Goal: Transaction & Acquisition: Book appointment/travel/reservation

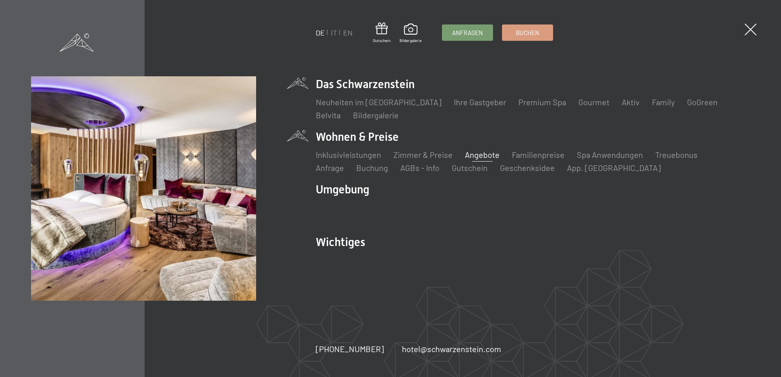
click at [478, 151] on link "Angebote" at bounding box center [482, 155] width 35 height 10
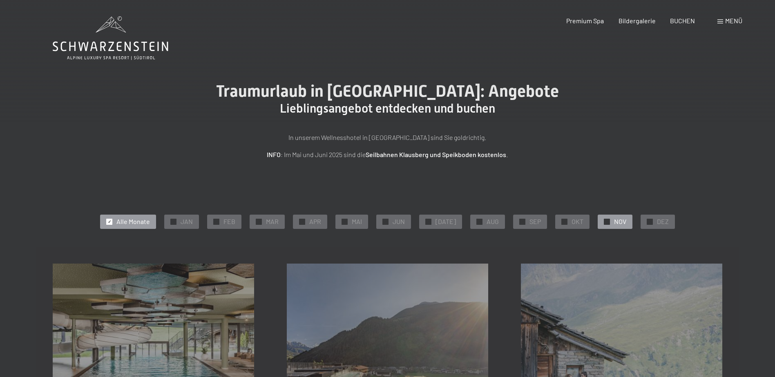
click at [603, 220] on div at bounding box center [606, 222] width 6 height 6
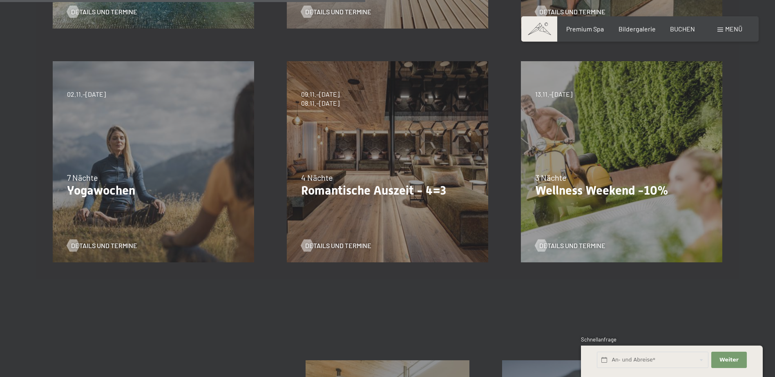
scroll to position [449, 0]
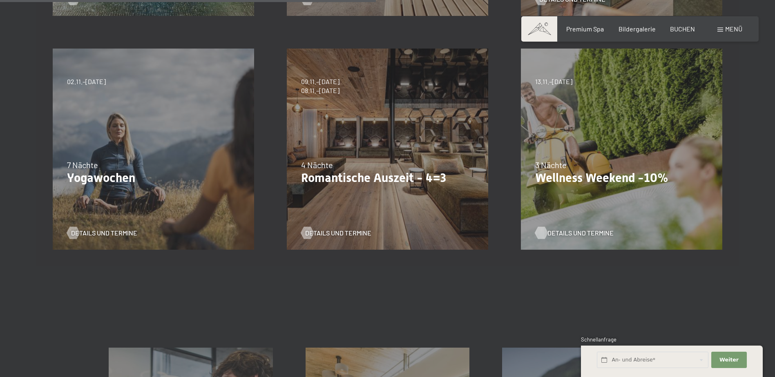
click at [577, 231] on span "Details und Termine" at bounding box center [580, 233] width 66 height 9
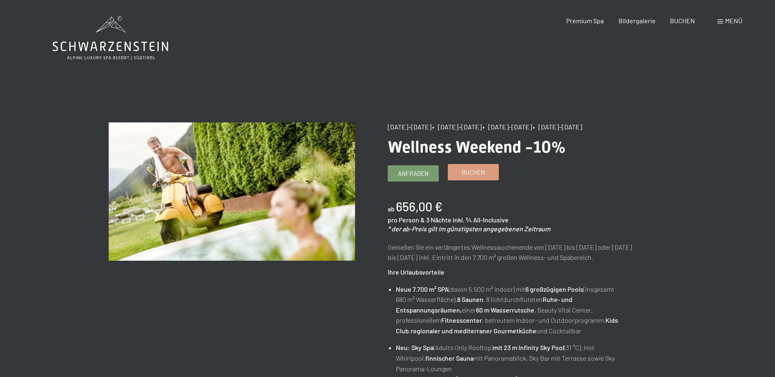
click at [475, 174] on span "Buchen" at bounding box center [472, 172] width 23 height 9
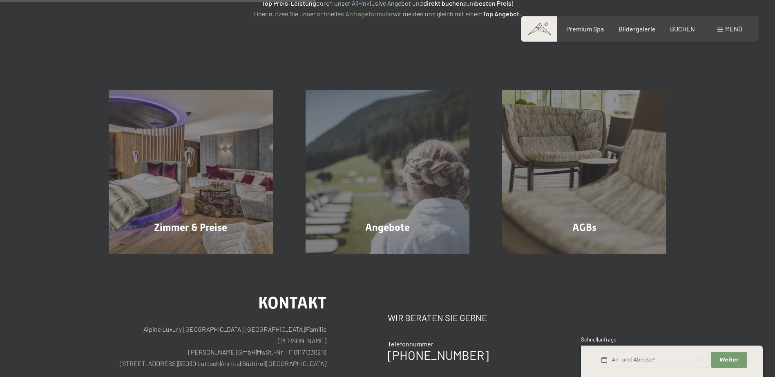
scroll to position [163, 0]
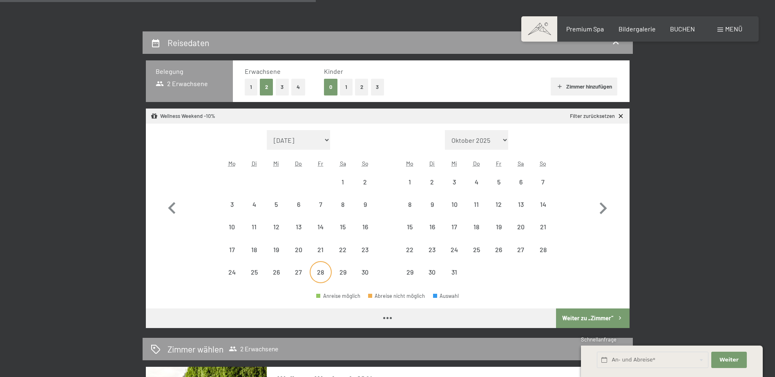
select select "[DATE]"
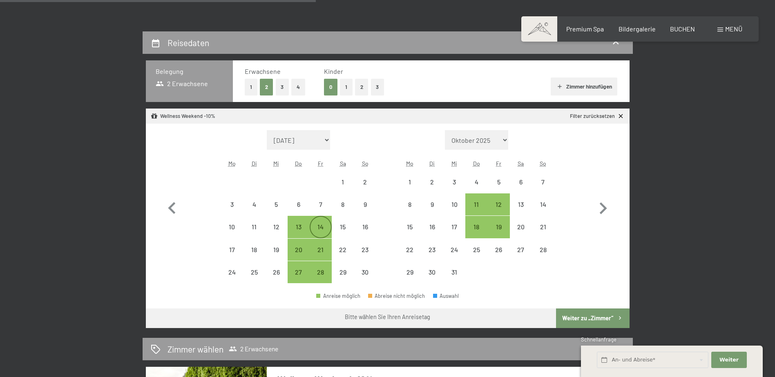
click at [324, 222] on div "14" at bounding box center [320, 227] width 20 height 20
select select "2025-11-01"
select select "2025-12-01"
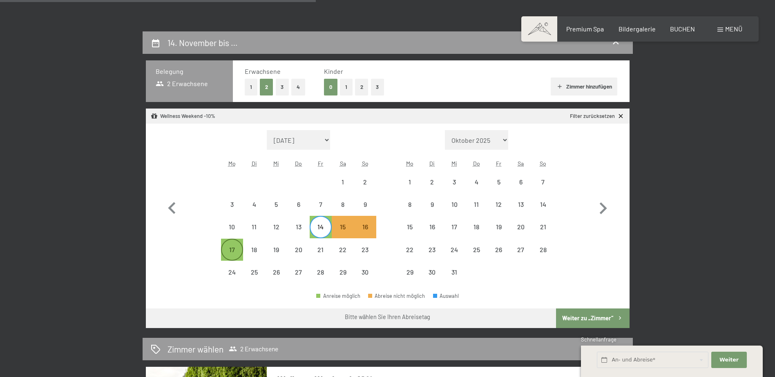
click at [231, 248] on div "17" at bounding box center [232, 257] width 20 height 20
select select "2025-11-01"
select select "2025-12-01"
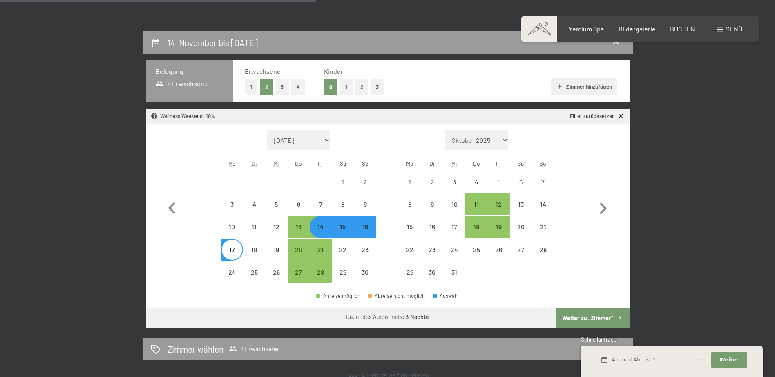
select select "2025-11-01"
select select "2025-12-01"
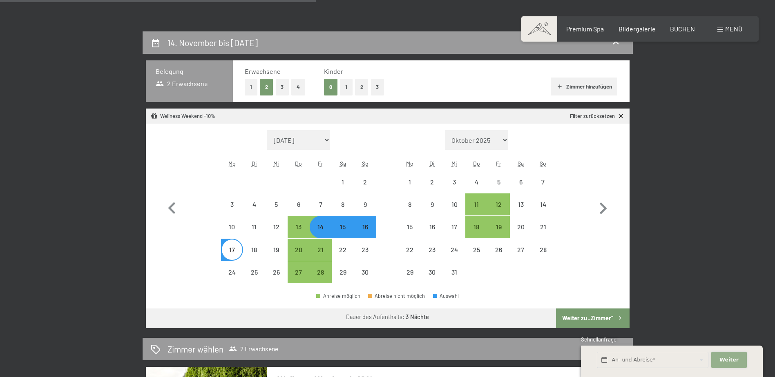
click at [732, 357] on span "Weiter" at bounding box center [728, 359] width 19 height 7
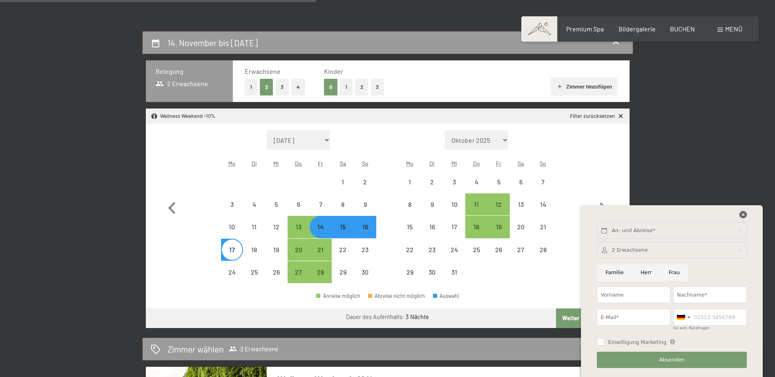
click at [742, 215] on icon at bounding box center [742, 214] width 7 height 7
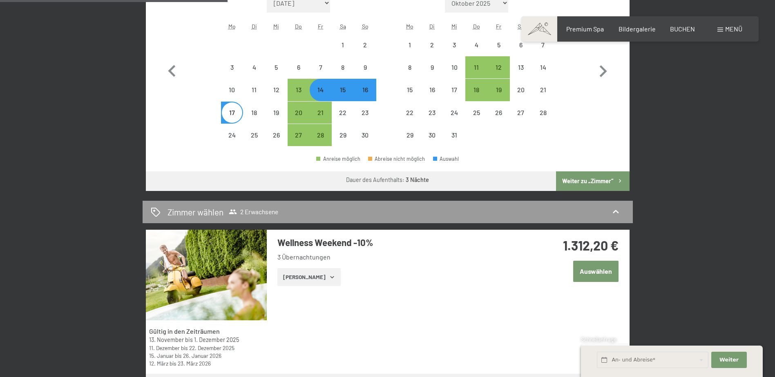
scroll to position [286, 0]
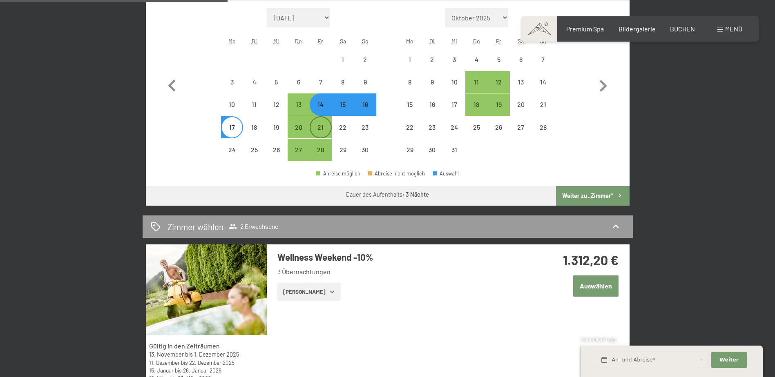
click at [325, 125] on div "21" at bounding box center [320, 134] width 20 height 20
select select "[DATE]"
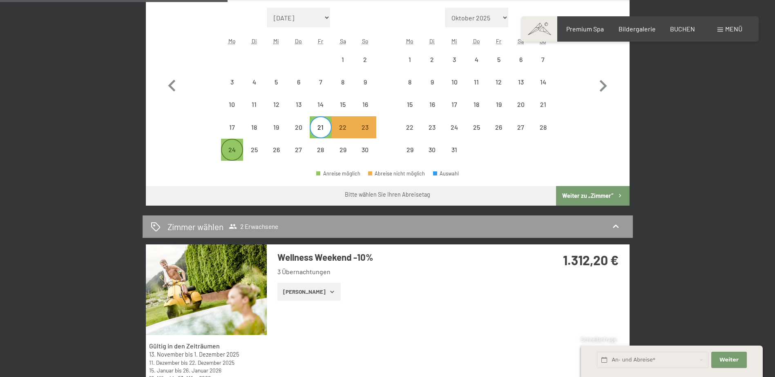
click at [234, 149] on div "24" at bounding box center [232, 157] width 20 height 20
select select "[DATE]"
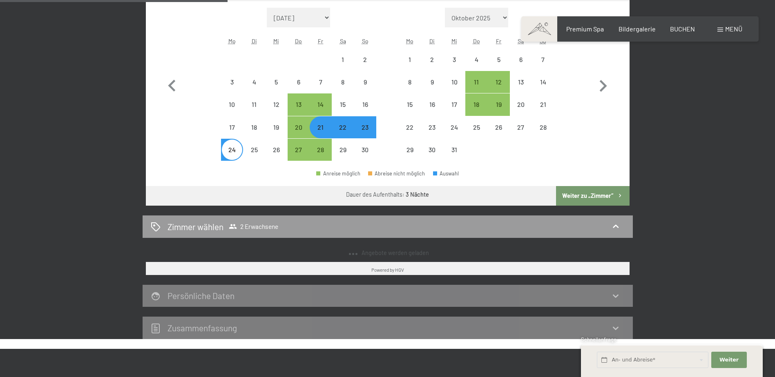
select select "[DATE]"
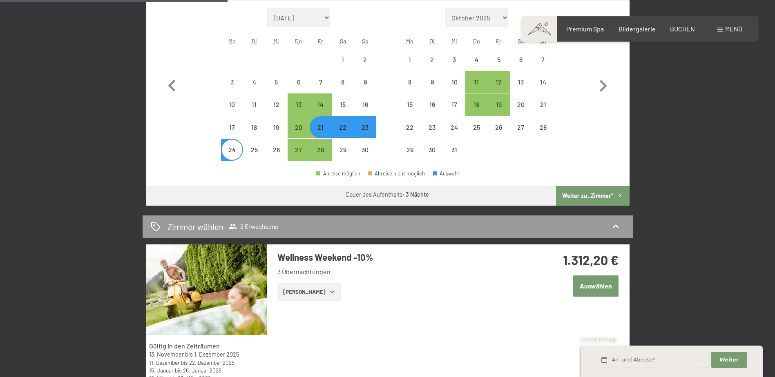
click at [591, 199] on button "Weiter zu „Zimmer“" at bounding box center [592, 196] width 73 height 20
select select "[DATE]"
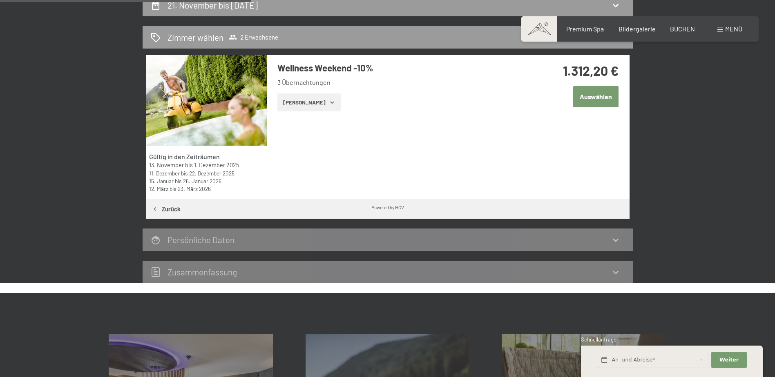
scroll to position [195, 0]
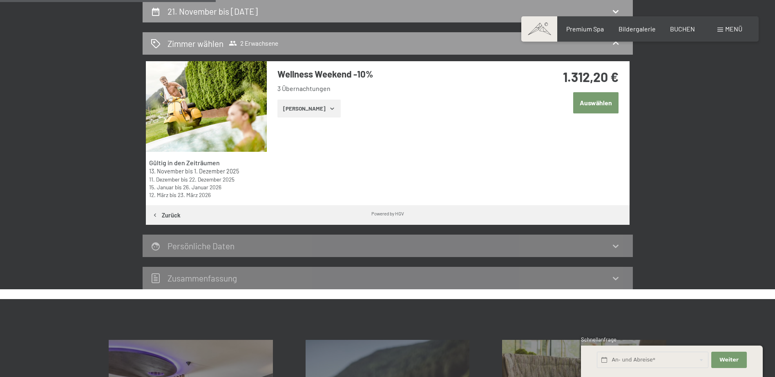
click at [592, 108] on button "Auswählen" at bounding box center [595, 102] width 45 height 21
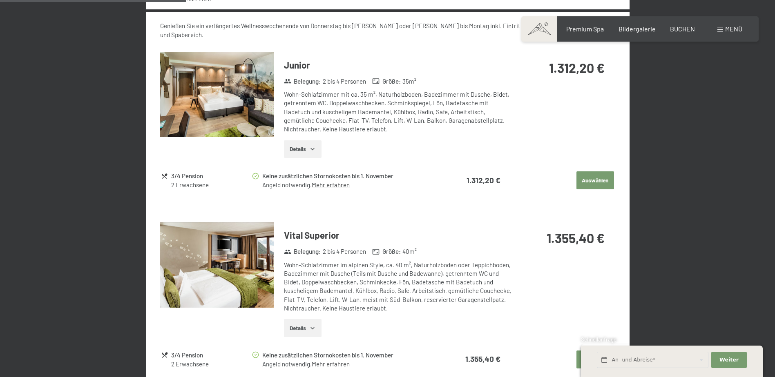
scroll to position [400, 0]
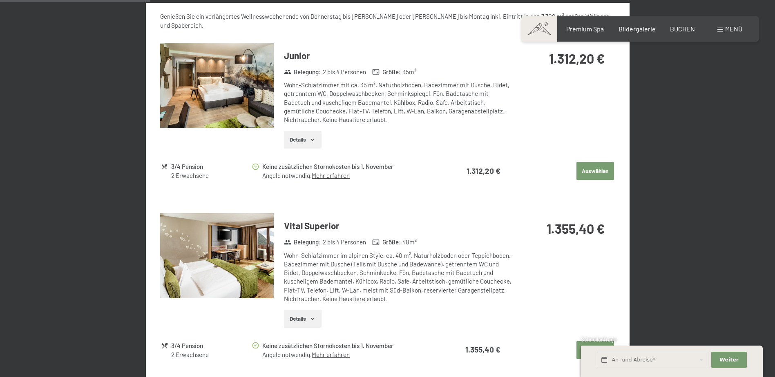
click at [300, 310] on button "Details" at bounding box center [302, 319] width 37 height 18
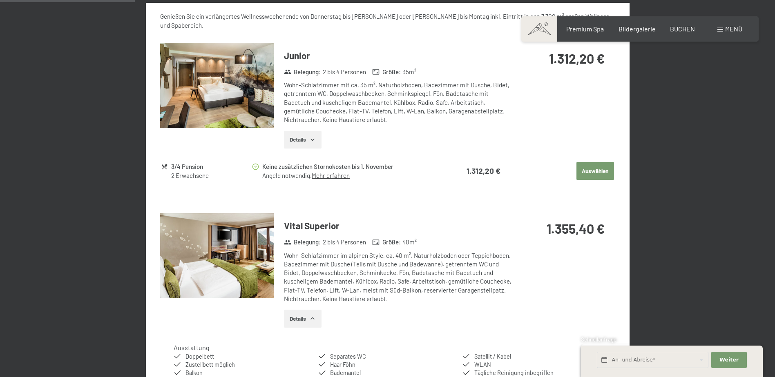
click at [313, 139] on icon "button" at bounding box center [312, 140] width 4 height 2
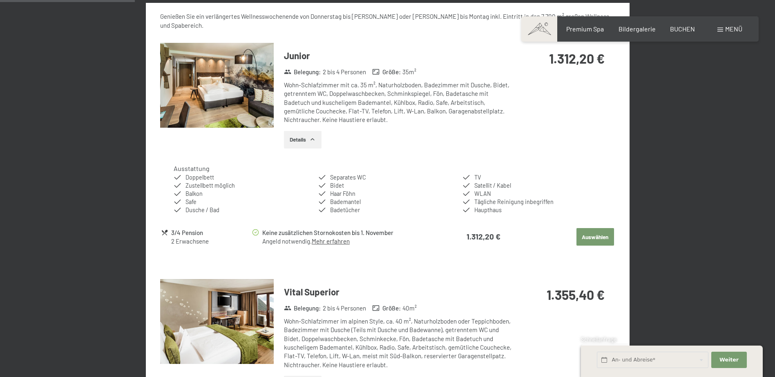
click at [313, 136] on icon "button" at bounding box center [312, 139] width 7 height 7
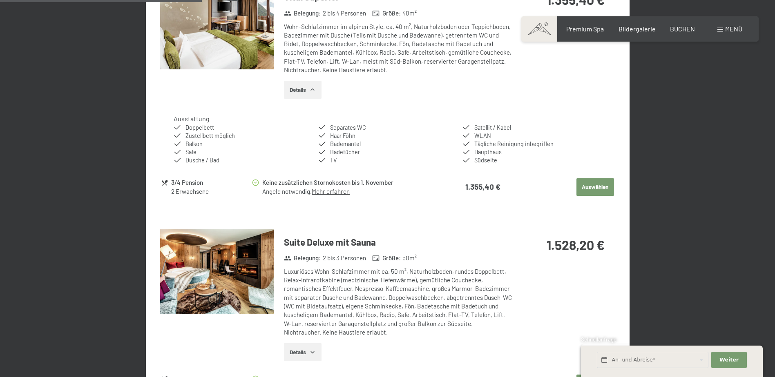
scroll to position [523, 0]
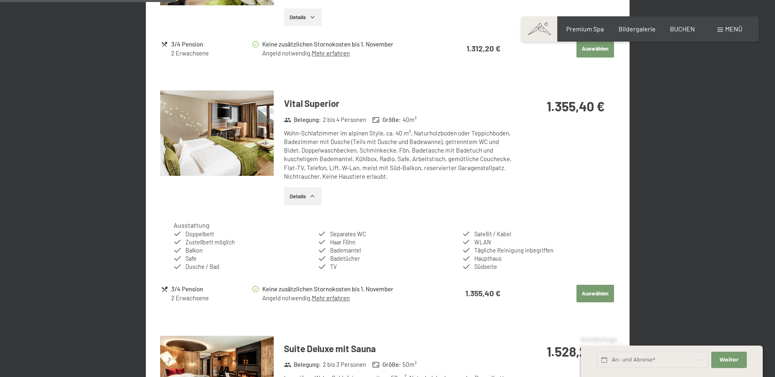
click at [239, 123] on img at bounding box center [217, 133] width 114 height 85
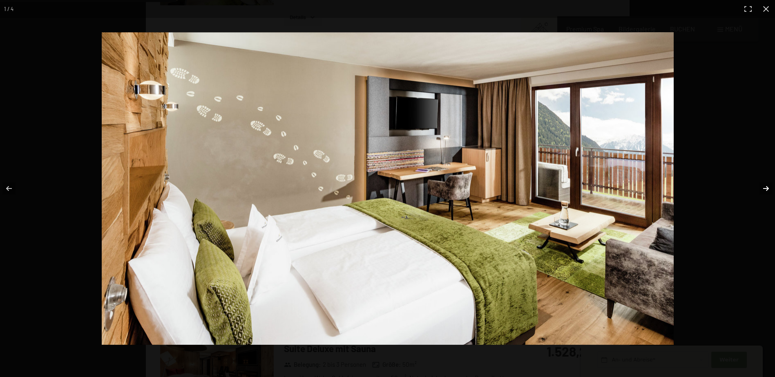
click at [770, 189] on button "button" at bounding box center [760, 188] width 29 height 41
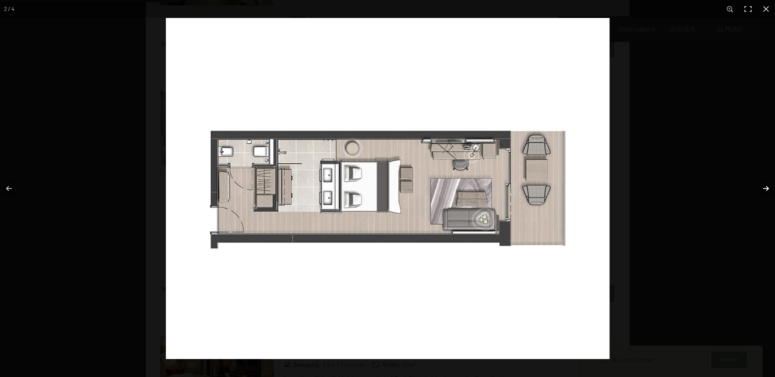
click at [766, 188] on button "button" at bounding box center [760, 188] width 29 height 41
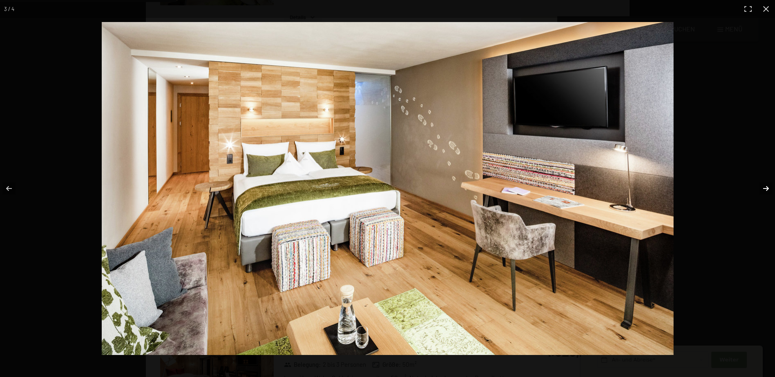
click at [766, 188] on button "button" at bounding box center [760, 188] width 29 height 41
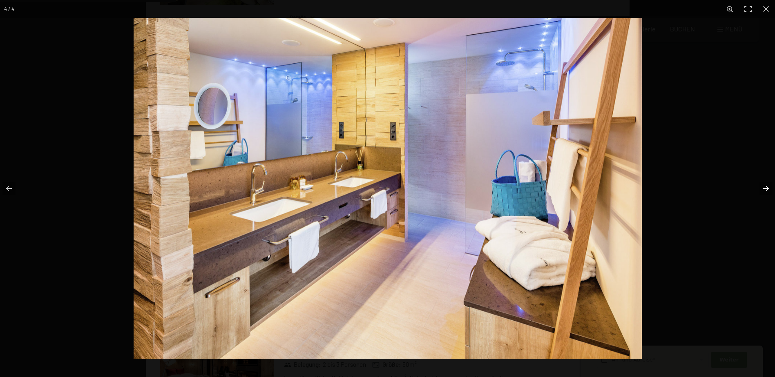
click at [766, 188] on button "button" at bounding box center [760, 188] width 29 height 41
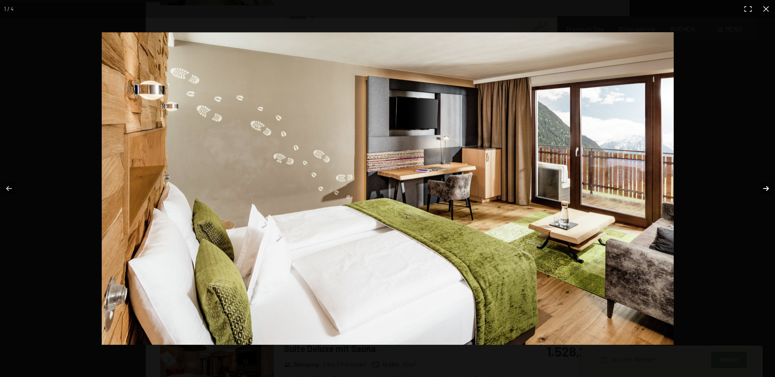
click at [766, 188] on button "button" at bounding box center [760, 188] width 29 height 41
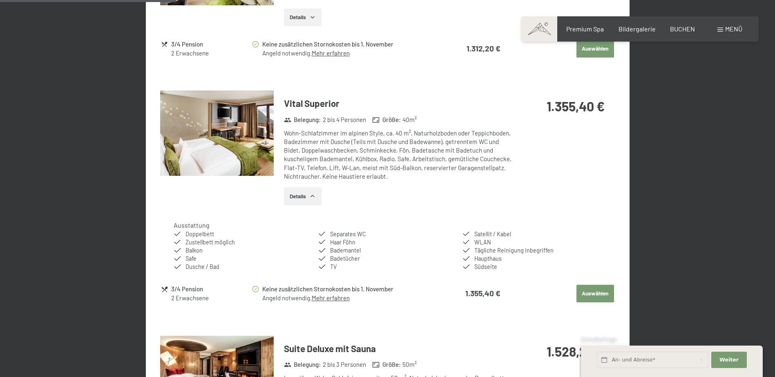
click at [0, 0] on button "button" at bounding box center [0, 0] width 0 height 0
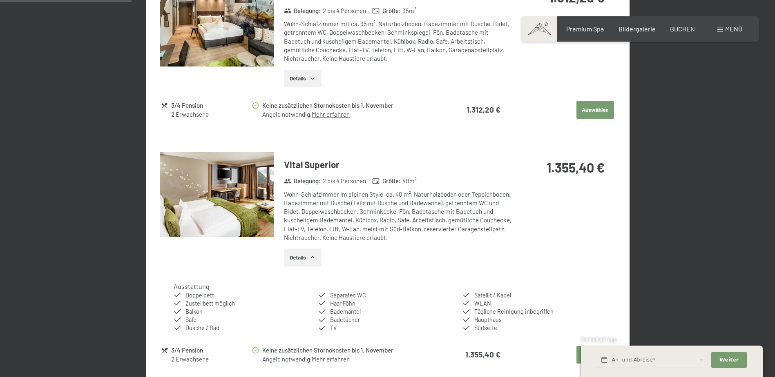
scroll to position [359, 0]
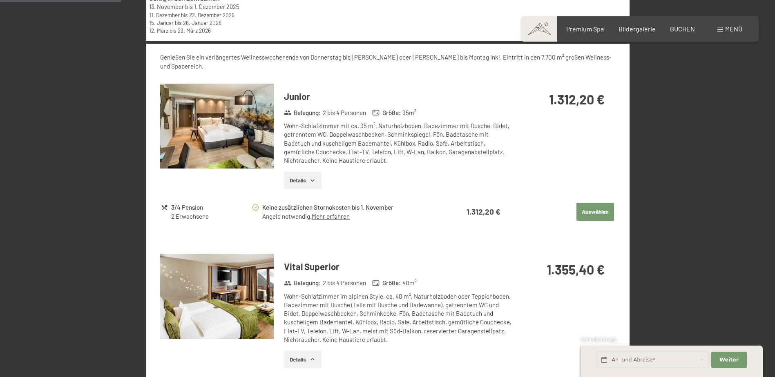
click at [217, 105] on img at bounding box center [217, 126] width 114 height 85
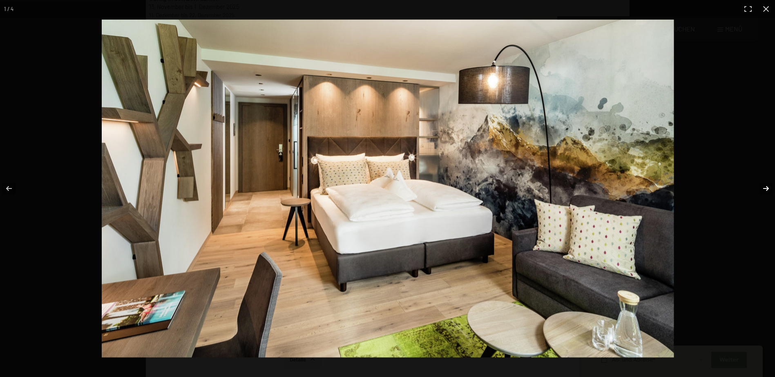
click at [768, 183] on button "button" at bounding box center [760, 188] width 29 height 41
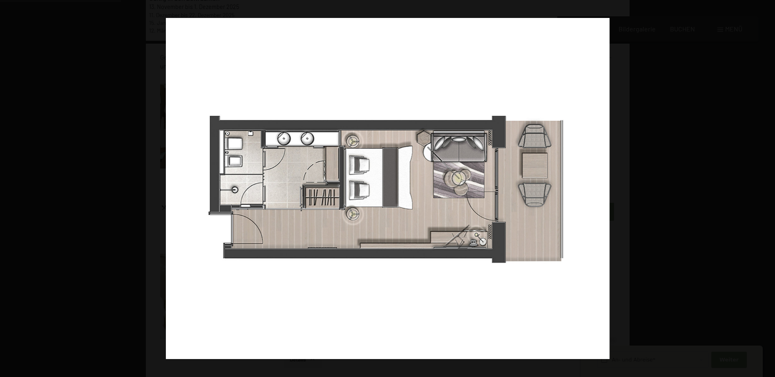
click at [768, 184] on button "button" at bounding box center [760, 188] width 29 height 41
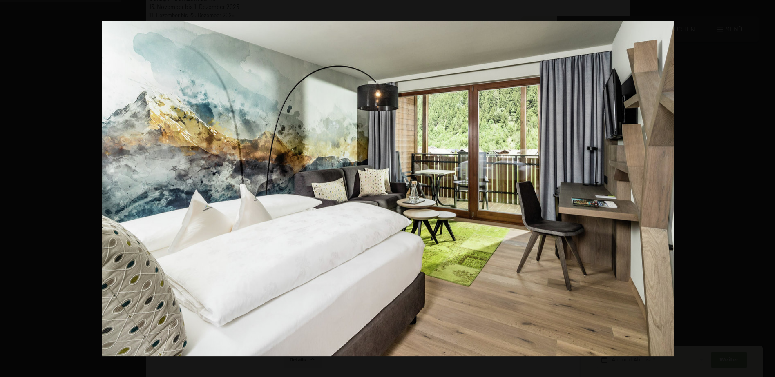
click at [768, 184] on button "button" at bounding box center [760, 188] width 29 height 41
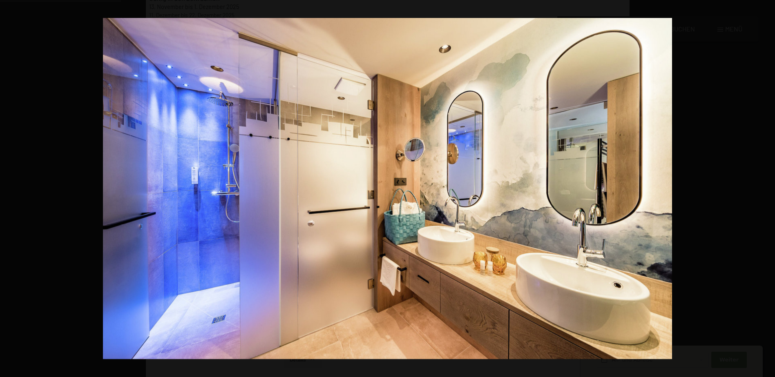
click at [768, 184] on button "button" at bounding box center [760, 188] width 29 height 41
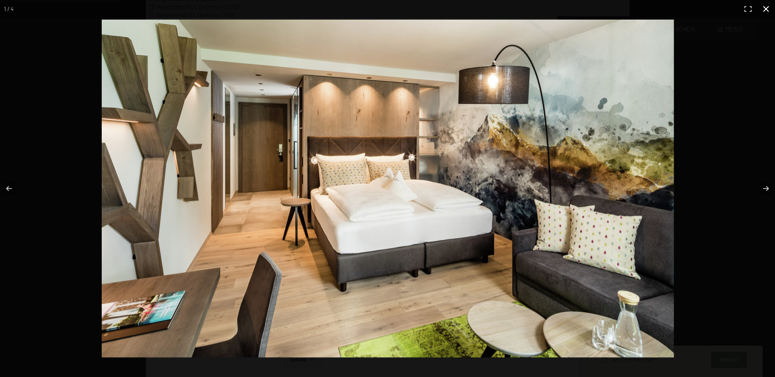
click at [763, 7] on button "button" at bounding box center [766, 9] width 18 height 18
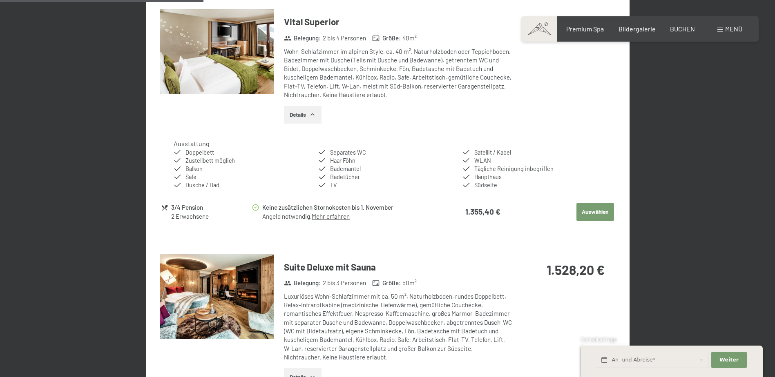
click at [593, 203] on button "Auswählen" at bounding box center [595, 212] width 38 height 18
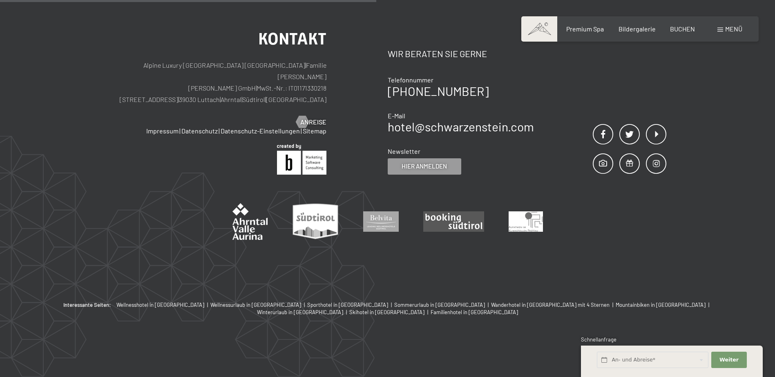
scroll to position [195, 0]
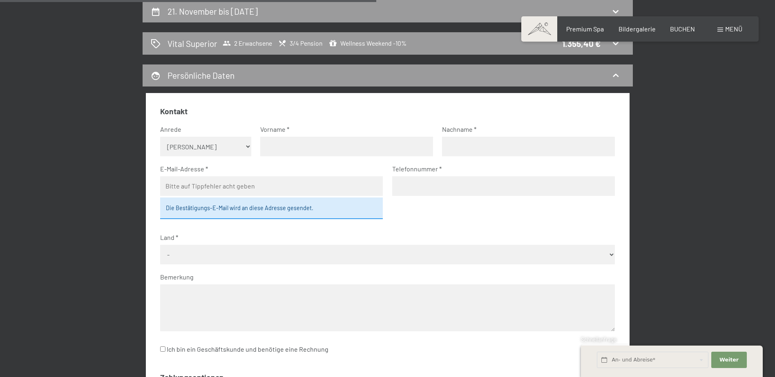
click at [195, 148] on select "Keine Angabe Frau Herr" at bounding box center [205, 147] width 91 height 20
select select "f"
click at [160, 137] on select "Keine Angabe Frau Herr" at bounding box center [205, 147] width 91 height 20
click at [274, 153] on input "text" at bounding box center [346, 147] width 173 height 20
type input "Corinna"
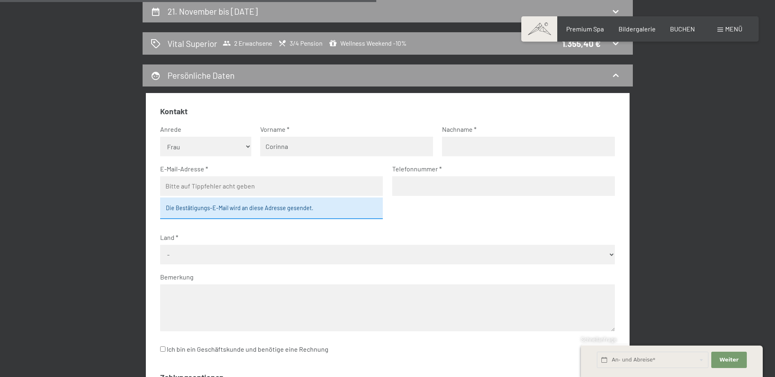
type input "Petutschnig"
type input "corinna.petutschnig@kelagat"
type input "067687808157"
select select "AUT"
drag, startPoint x: 449, startPoint y: 187, endPoint x: 386, endPoint y: 187, distance: 62.5
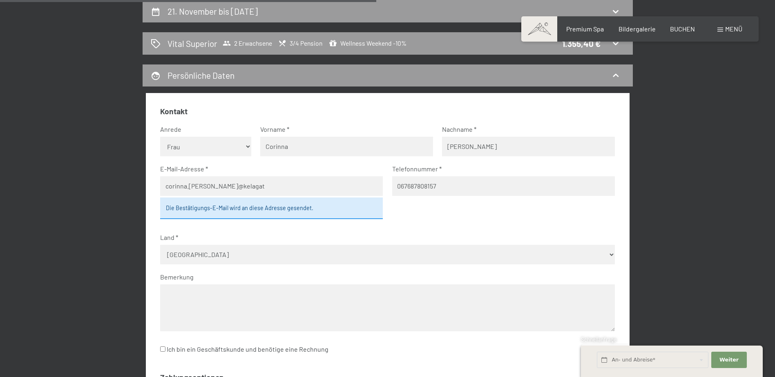
click at [387, 187] on fieldset "Kontakt Anrede Keine Angabe Frau Herr Vorname Corinna Nachname Petutschnig E-Ma…" at bounding box center [387, 235] width 454 height 259
type input "06767715644"
click at [243, 211] on div "Die Bestätigungs-E-Mail wird an diese Adresse gesendet." at bounding box center [271, 208] width 223 height 21
click at [234, 205] on div "Die Bestätigungs-E-Mail wird an diese Adresse gesendet." at bounding box center [271, 208] width 223 height 21
drag, startPoint x: 253, startPoint y: 189, endPoint x: 226, endPoint y: 188, distance: 26.6
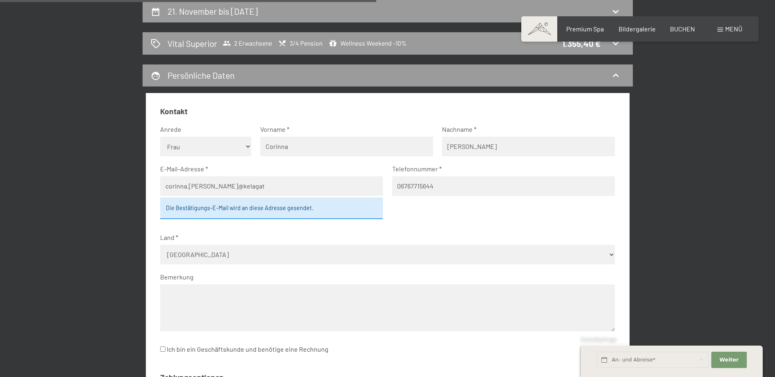
click at [226, 188] on input "corinna.petutschnig@kelagat" at bounding box center [271, 186] width 223 height 20
type input "corinna.petutschnig@gmx.net"
click at [221, 207] on div "Die Bestätigungs-E-Mail wird an diese Adresse gesendet." at bounding box center [271, 208] width 223 height 21
click at [219, 208] on div "Die Bestätigungs-E-Mail wird an diese Adresse gesendet." at bounding box center [271, 208] width 223 height 21
click at [270, 210] on div "Die Bestätigungs-E-Mail wird an diese Adresse gesendet." at bounding box center [271, 208] width 223 height 21
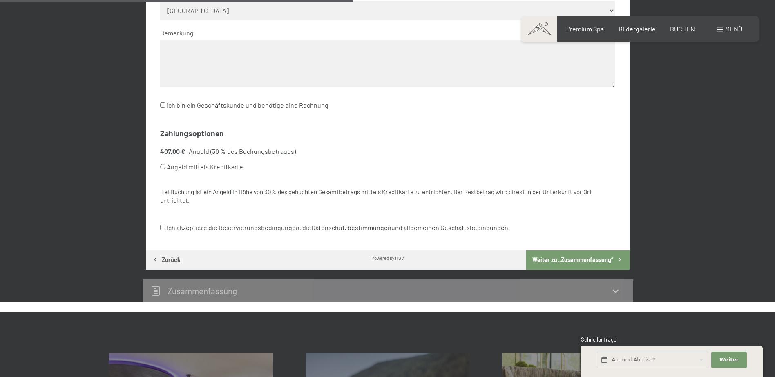
scroll to position [440, 0]
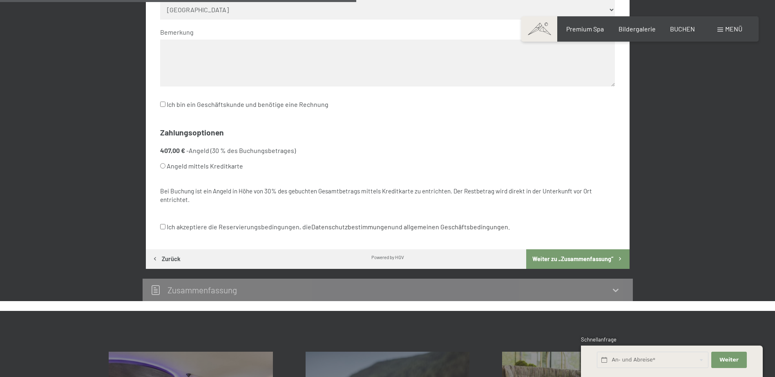
click at [162, 167] on input "Angeld mittels Kreditkarte" at bounding box center [162, 165] width 5 height 5
radio input "true"
click at [162, 229] on input "Ich akzeptiere die Reservierungsbedingungen, die Datenschutzbestimmungen und al…" at bounding box center [162, 226] width 5 height 5
checkbox input "true"
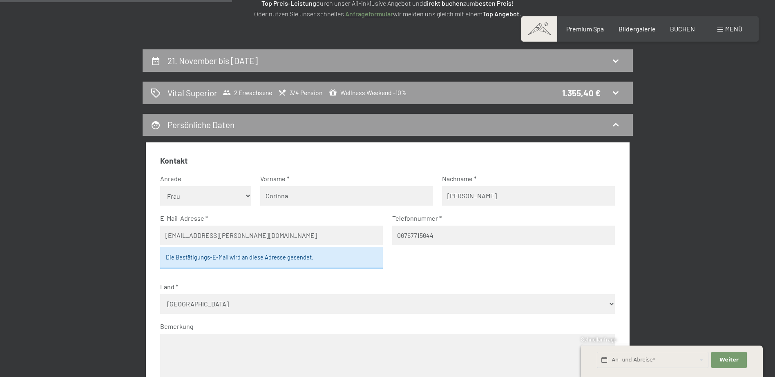
scroll to position [0, 0]
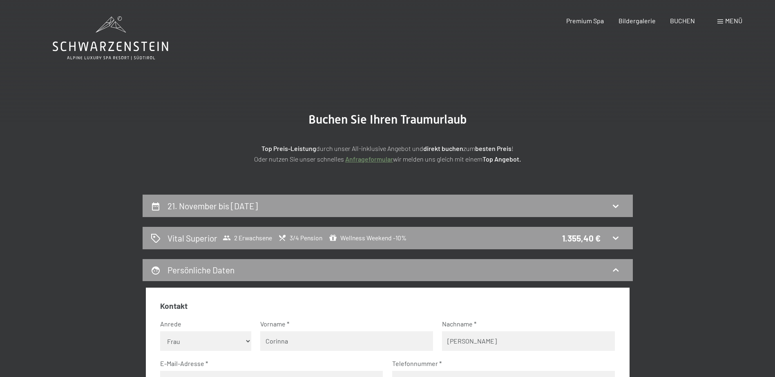
click at [102, 38] on icon at bounding box center [111, 38] width 116 height 44
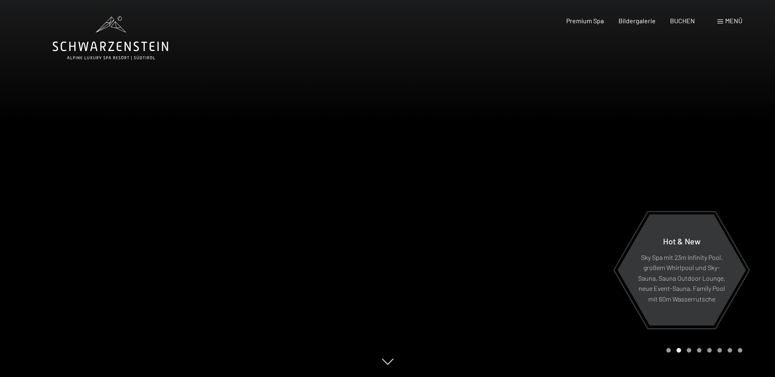
click at [715, 25] on div "Buchen Anfragen Premium Spa Bildergalerie BUCHEN Menü DE IT EN Gutschein Bilder…" at bounding box center [639, 20] width 205 height 9
click at [720, 22] on span at bounding box center [720, 22] width 6 height 4
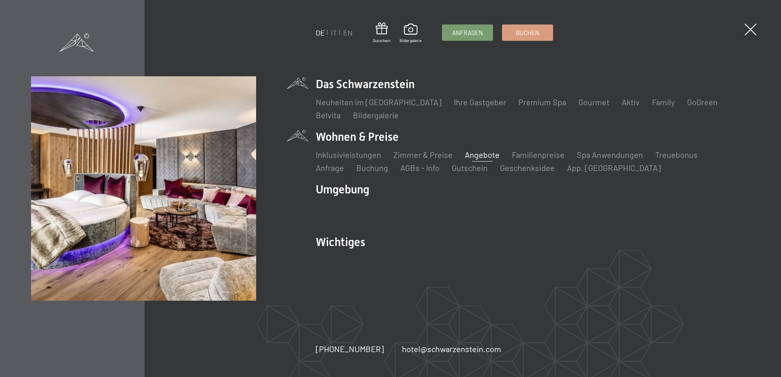
click at [492, 151] on link "Angebote" at bounding box center [482, 155] width 35 height 10
click at [479, 152] on link "Angebote" at bounding box center [482, 155] width 35 height 10
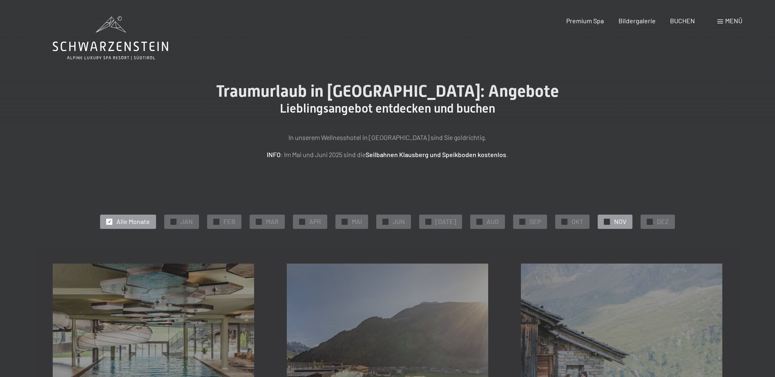
click at [605, 224] on span "✓" at bounding box center [606, 222] width 3 height 6
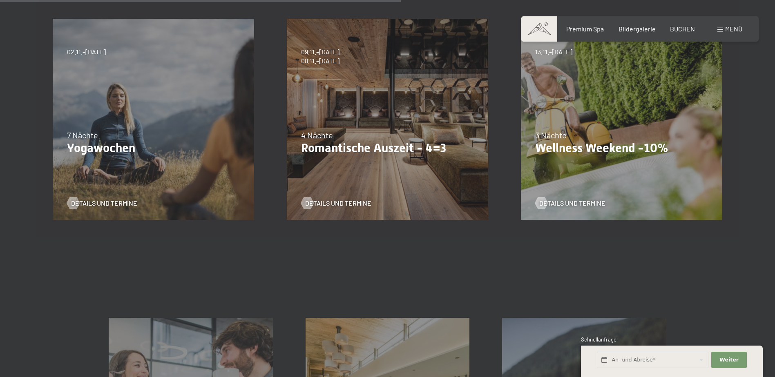
scroll to position [490, 0]
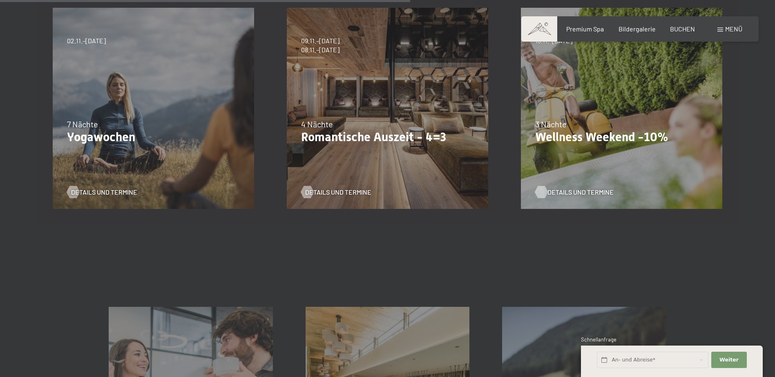
click at [569, 193] on span "Details und Termine" at bounding box center [580, 192] width 66 height 9
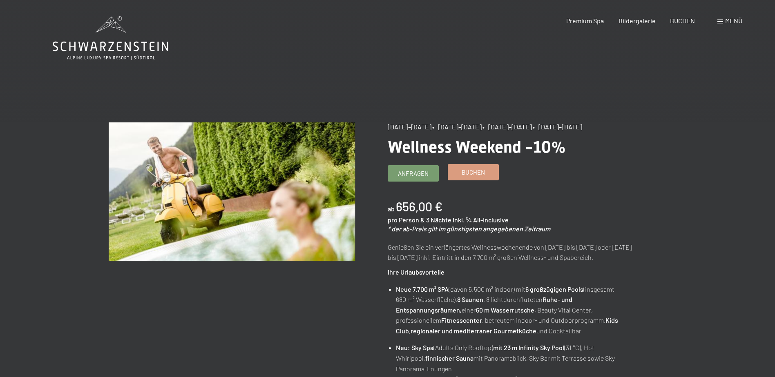
click at [472, 171] on span "Buchen" at bounding box center [472, 172] width 23 height 9
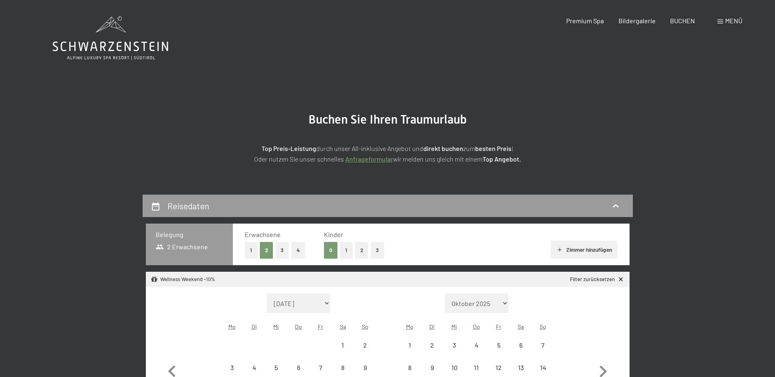
select select "[DATE]"
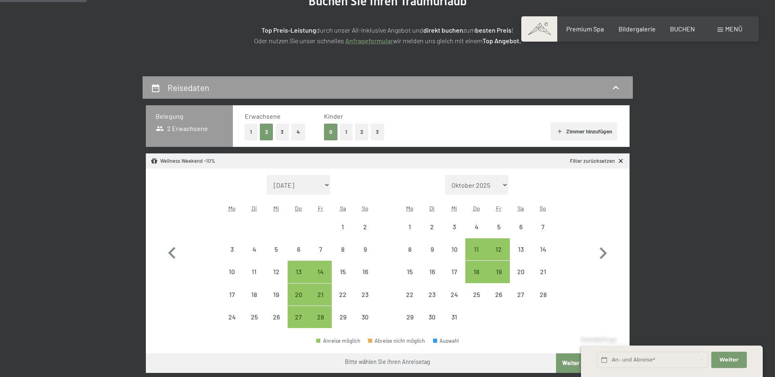
scroll to position [122, 0]
